Goal: Navigation & Orientation: Find specific page/section

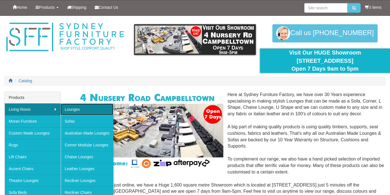
click at [69, 109] on link "Lounges" at bounding box center [87, 109] width 53 height 12
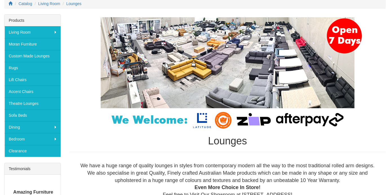
scroll to position [72, 0]
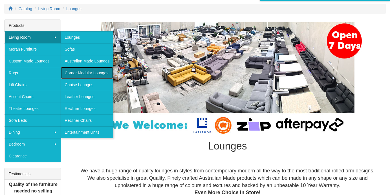
click at [84, 73] on link "Corner Modular Lounges" at bounding box center [87, 73] width 53 height 12
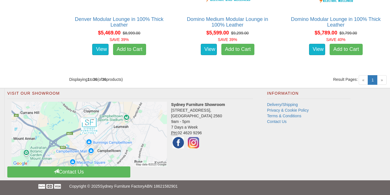
scroll to position [1717, 0]
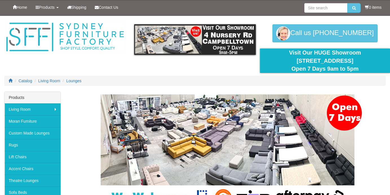
scroll to position [72, 0]
